Goal: Find specific page/section: Find specific page/section

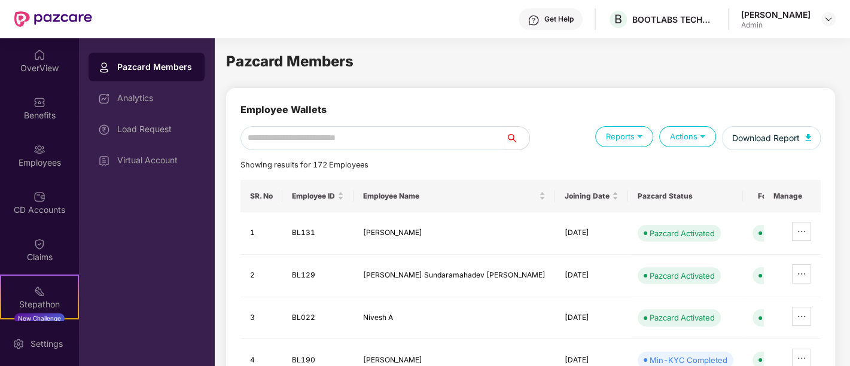
scroll to position [142, 0]
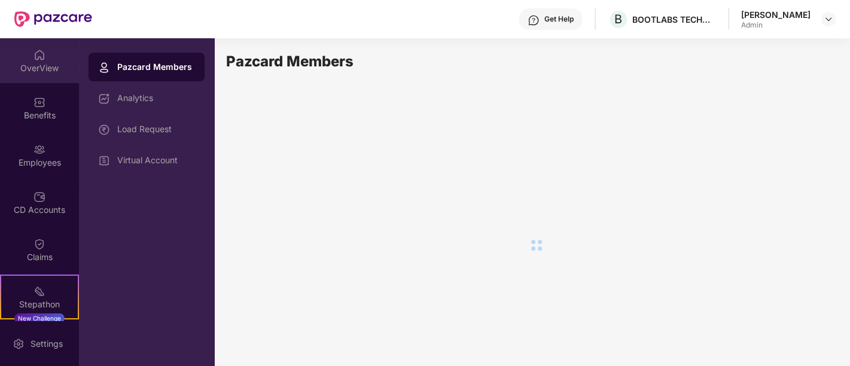
click at [38, 67] on div "OverView" at bounding box center [39, 68] width 79 height 12
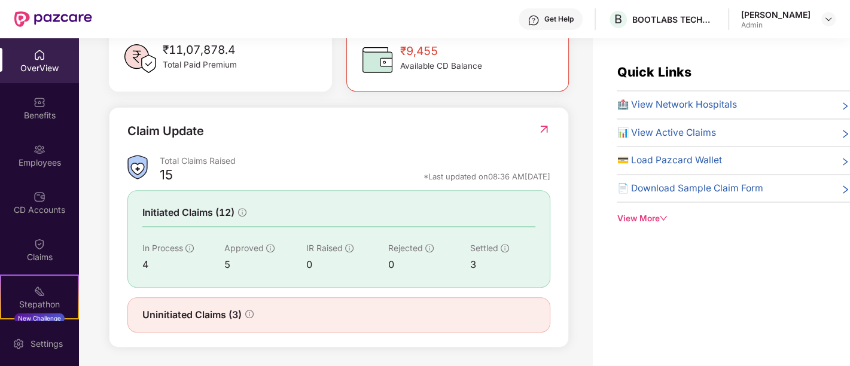
scroll to position [38, 0]
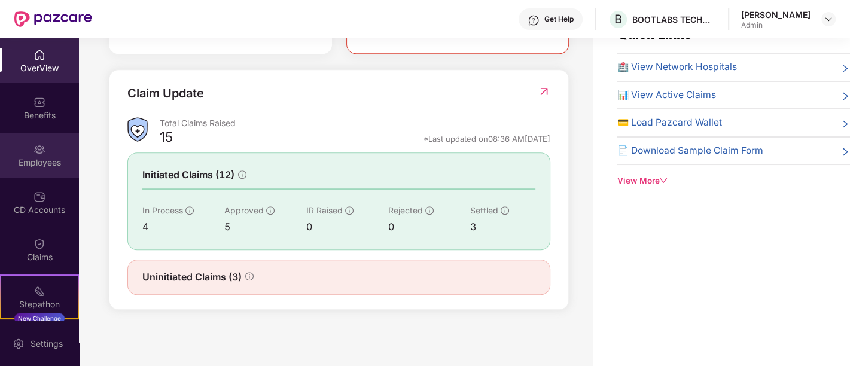
click at [41, 154] on img at bounding box center [39, 150] width 12 height 12
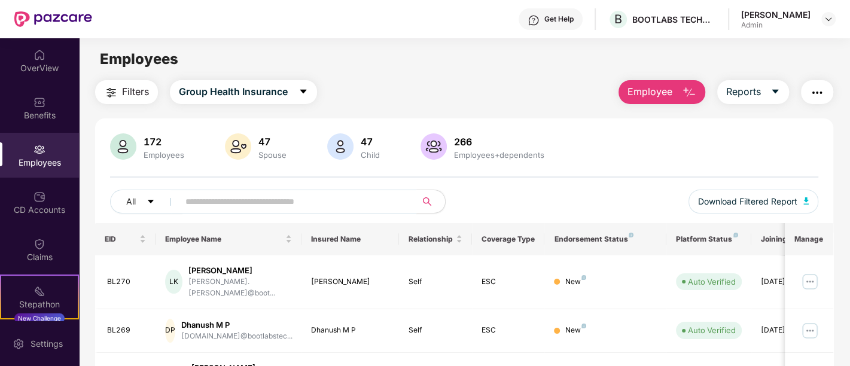
click at [266, 206] on input "text" at bounding box center [292, 202] width 215 height 18
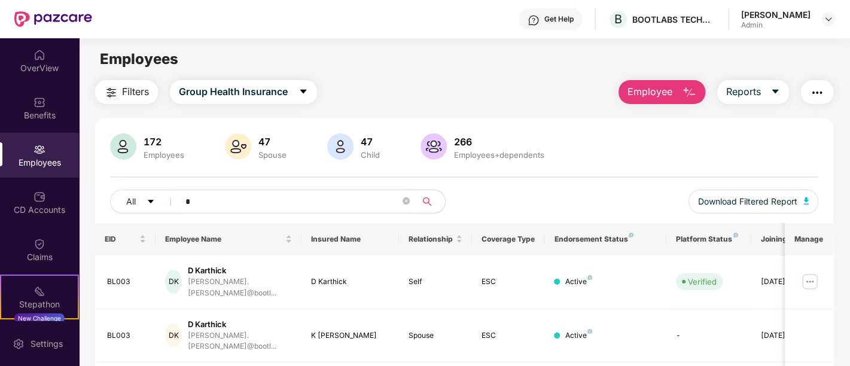
type input "*"
